Goal: Check status: Check status

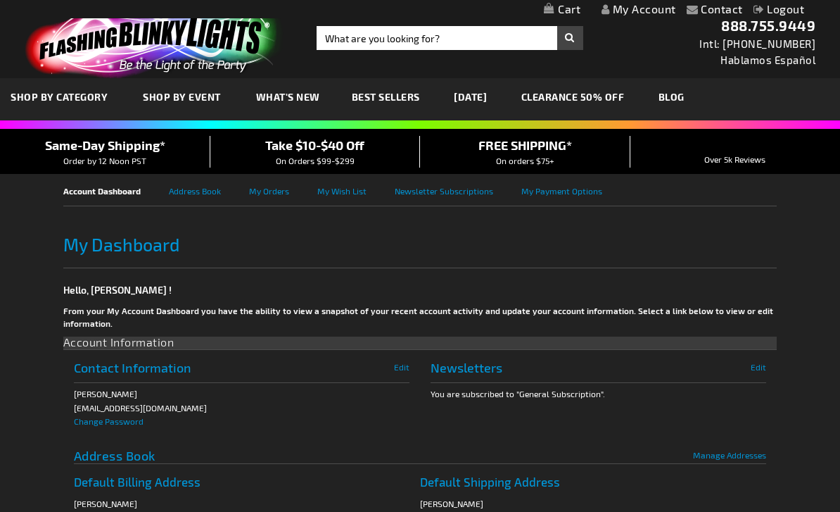
click at [265, 177] on link "My Orders" at bounding box center [283, 190] width 68 height 32
click at [270, 190] on link "My Orders" at bounding box center [283, 190] width 68 height 32
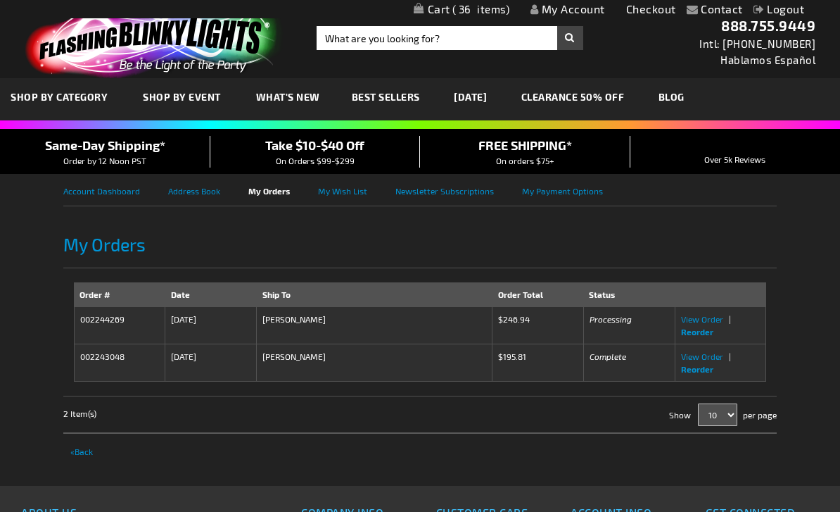
click at [699, 360] on span "View Order" at bounding box center [702, 356] width 42 height 10
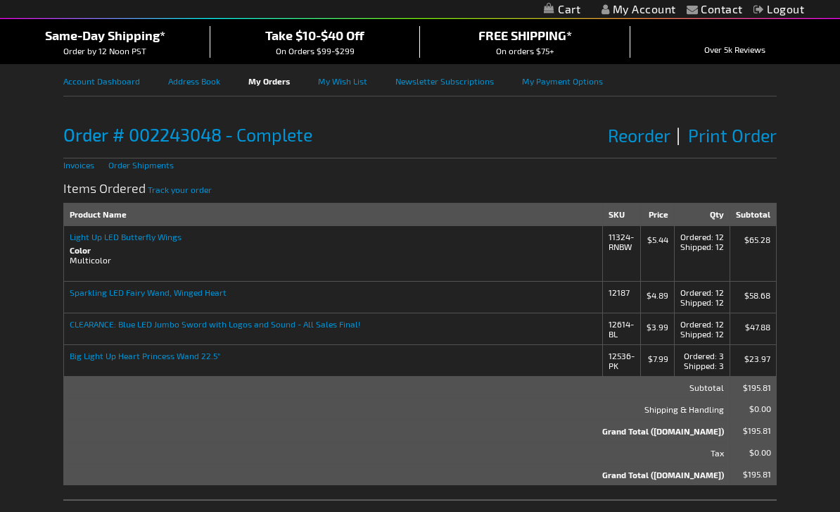
scroll to position [110, 0]
click at [164, 358] on strong "Big Light Up Heart Princess Wand 22.5"" at bounding box center [334, 355] width 528 height 10
click at [117, 367] on td "Big Light Up Heart Princess Wand 22.5"" at bounding box center [333, 360] width 540 height 32
click at [110, 356] on strong "Big Light Up Heart Princess Wand 22.5"" at bounding box center [334, 355] width 528 height 10
click at [129, 367] on td "Big Light Up Heart Princess Wand 22.5"" at bounding box center [333, 360] width 540 height 32
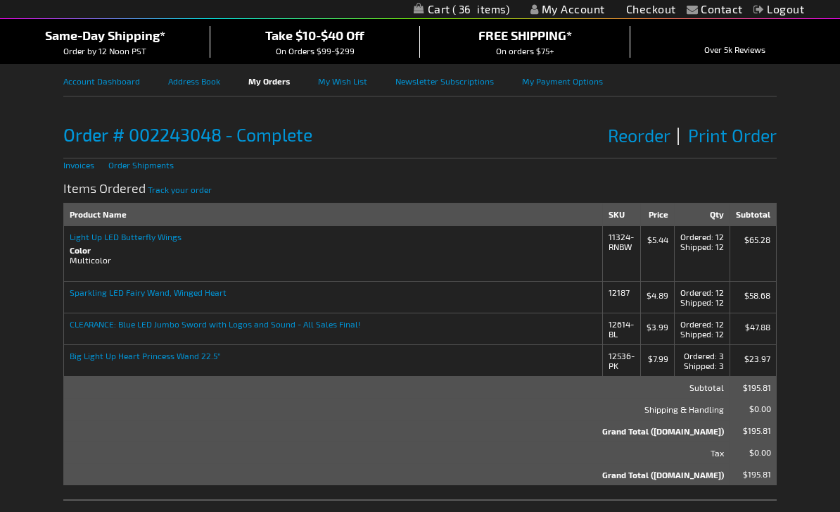
click at [139, 358] on strong "Big Light Up Heart Princess Wand 22.5"" at bounding box center [334, 355] width 528 height 10
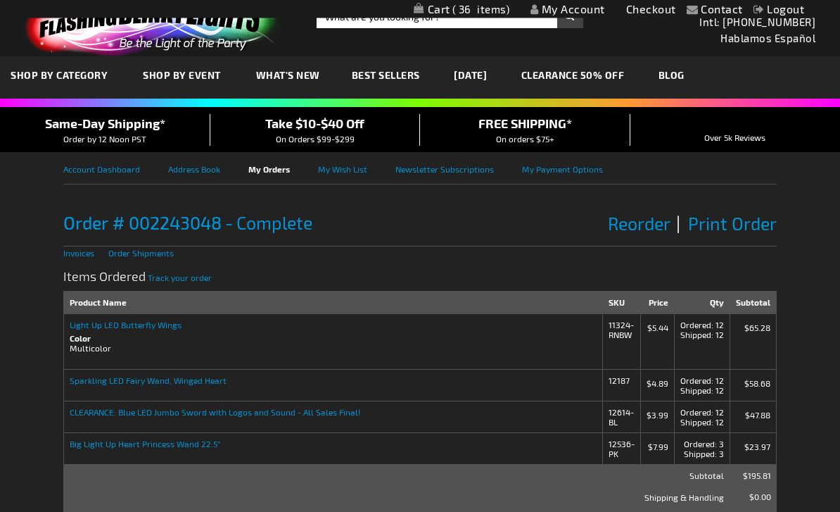
scroll to position [0, 0]
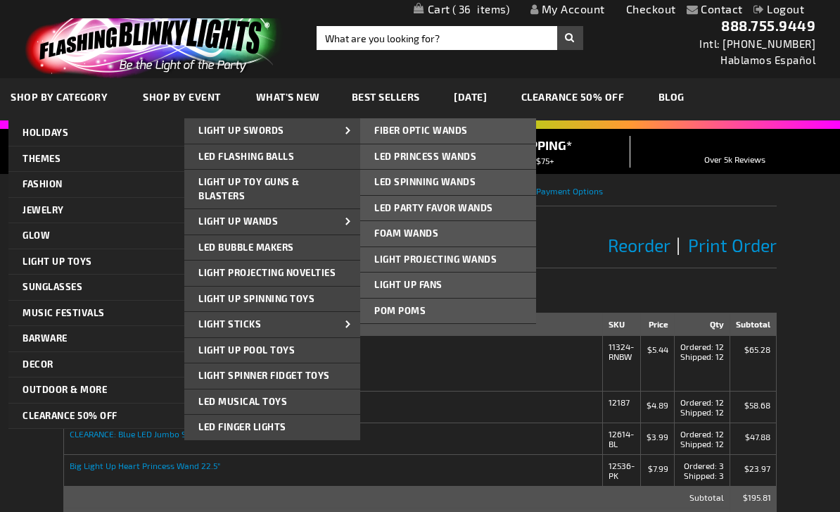
click at [491, 157] on link "LED Princess Wands" at bounding box center [448, 156] width 176 height 25
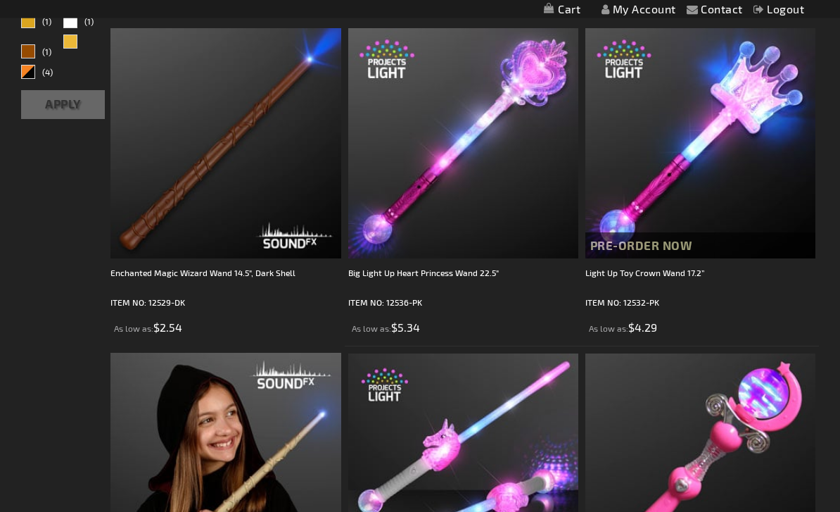
scroll to position [263, 0]
click at [445, 267] on div "Big Light Up Heart Princess Wand 22.5"" at bounding box center [463, 279] width 230 height 28
